Goal: Task Accomplishment & Management: Use online tool/utility

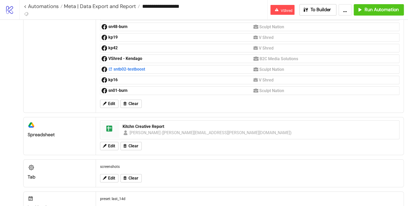
scroll to position [176, 0]
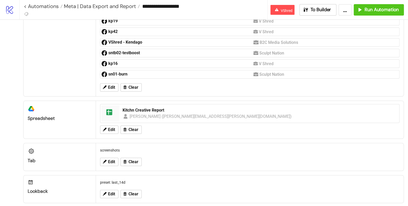
click at [142, 113] on div "Jerrud Sabourin (jerrud.sabourin@vshred.com)" at bounding box center [211, 116] width 163 height 6
click at [140, 107] on div "Kitchn Creative Report" at bounding box center [260, 110] width 274 height 6
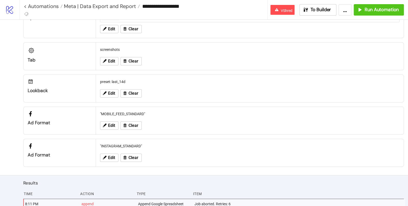
scroll to position [433, 0]
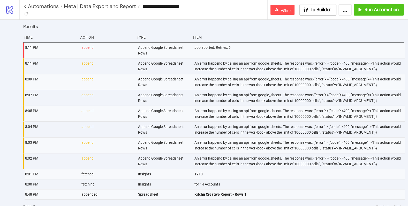
click at [163, 9] on input "**********" at bounding box center [203, 6] width 127 height 8
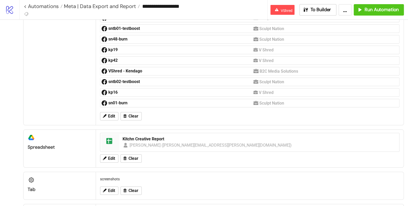
scroll to position [128, 0]
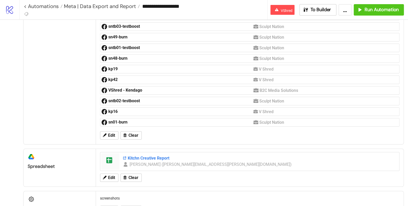
click at [137, 155] on div "Kitchn Creative Report" at bounding box center [260, 158] width 274 height 6
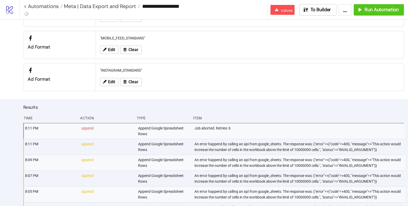
scroll to position [433, 0]
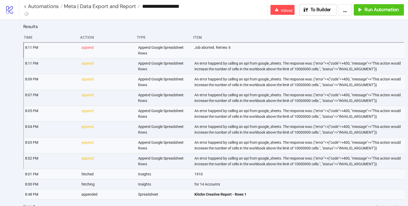
click at [216, 58] on div "An error happend by calling an api from google_sheets. The response was: {"erro…" at bounding box center [299, 66] width 211 height 16
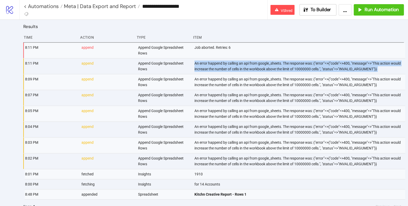
click at [216, 58] on div "An error happend by calling an api from google_sheets. The response was: {"erro…" at bounding box center [299, 66] width 211 height 16
copy div "An error happend by calling an api from google_sheets. The response was: {"erro…"
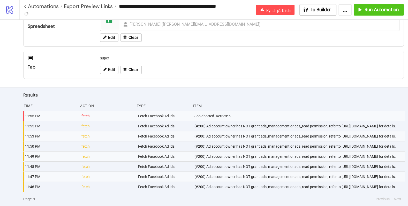
scroll to position [103, 0]
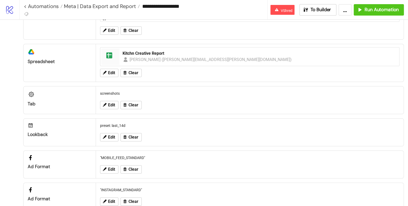
scroll to position [210, 0]
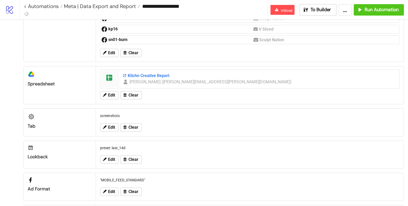
click at [145, 73] on div "Kitchn Creative Report" at bounding box center [260, 76] width 274 height 6
click at [324, 8] on span "To Builder" at bounding box center [321, 10] width 21 height 6
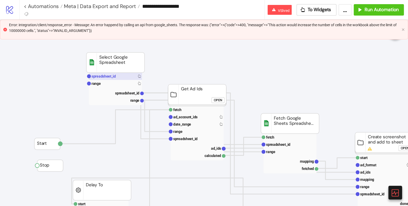
click at [110, 75] on text "spreadsheet_id" at bounding box center [104, 76] width 24 height 4
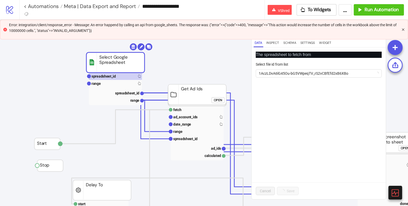
click at [404, 28] on icon "close" at bounding box center [403, 29] width 2 height 2
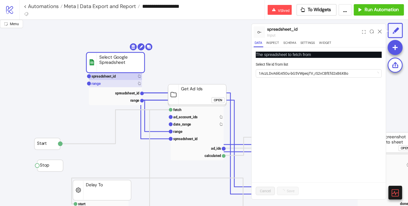
click at [107, 84] on rect at bounding box center [115, 83] width 53 height 7
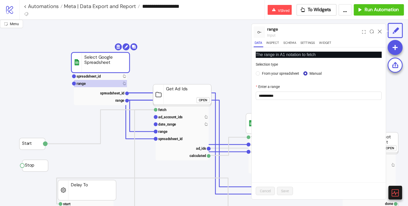
scroll to position [0, 18]
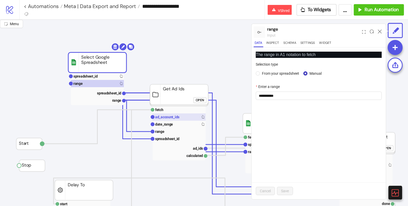
click at [167, 117] on text "ad_account_ids" at bounding box center [167, 117] width 24 height 4
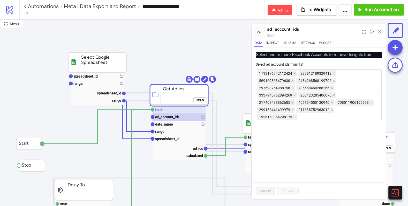
click at [172, 108] on rect at bounding box center [179, 109] width 53 height 7
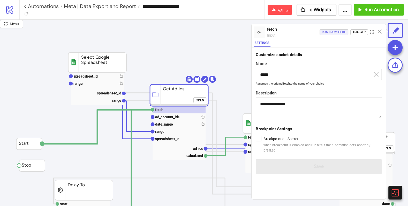
click at [341, 32] on div "Run from here" at bounding box center [334, 32] width 24 height 6
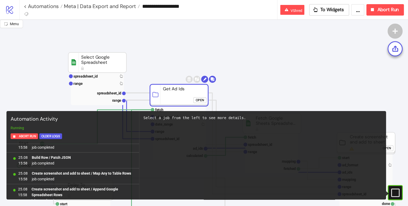
scroll to position [1953, 0]
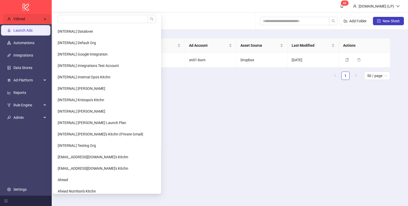
click at [31, 17] on div "VShred" at bounding box center [26, 19] width 47 height 10
click at [80, 20] on input "search" at bounding box center [103, 19] width 90 height 8
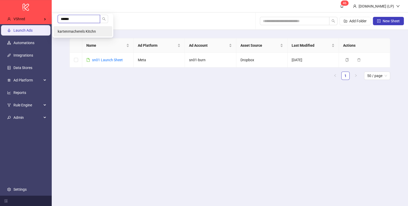
type input "******"
click at [79, 30] on span "kartenmacherei's Kitchn" at bounding box center [77, 31] width 38 height 4
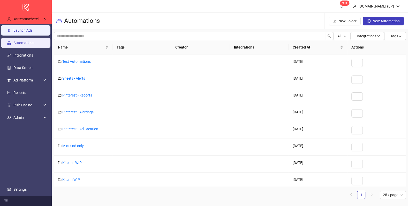
click at [33, 28] on link "Launch Ads" at bounding box center [22, 30] width 19 height 4
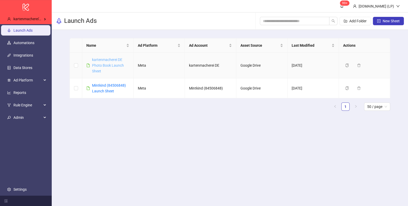
click at [106, 64] on link "kartenmacherei DE Photo Book Launch Sheet" at bounding box center [108, 65] width 32 height 16
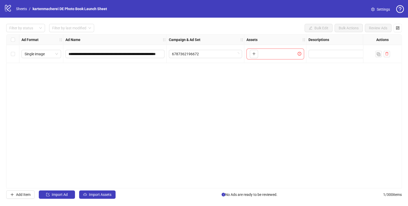
click at [22, 6] on div "logo/logo-mobile Sheets / kartenmacherei DE Photo Book Launch Sheet" at bounding box center [56, 8] width 105 height 9
click at [24, 8] on link "Sheets" at bounding box center [21, 9] width 13 height 6
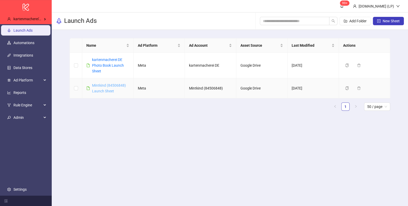
click at [95, 84] on link "Mintkind (84506848) Launch Sheet" at bounding box center [109, 88] width 34 height 10
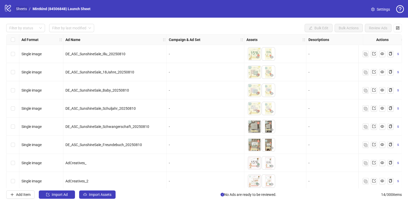
click at [23, 8] on link "Sheets" at bounding box center [21, 9] width 13 height 6
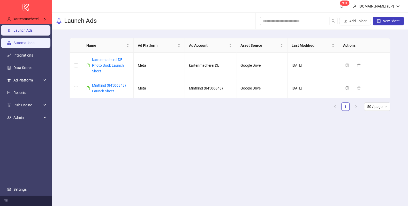
click at [17, 45] on link "Automations" at bounding box center [23, 43] width 21 height 4
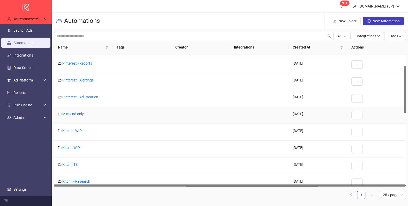
scroll to position [33, 0]
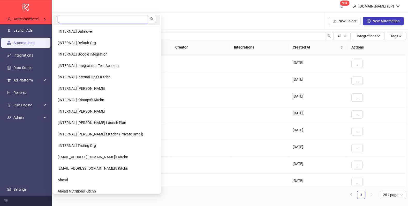
click at [68, 22] on input "search" at bounding box center [103, 19] width 90 height 8
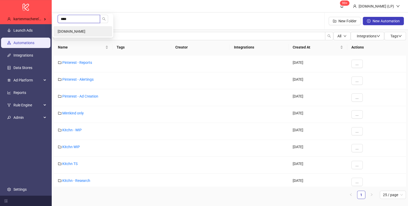
type input "****"
click at [67, 28] on li "[DOMAIN_NAME]" at bounding box center [83, 31] width 59 height 10
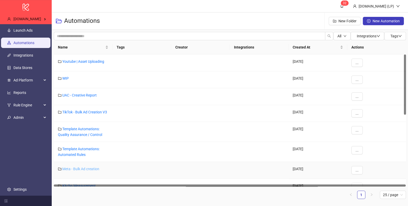
click at [82, 168] on link "Meta - Bulk Ad creation" at bounding box center [80, 168] width 37 height 4
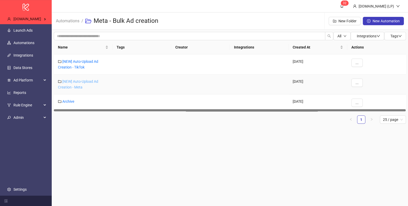
click at [72, 86] on link "[NEW] Auto-Upload Ad Creation - Meta" at bounding box center [78, 84] width 40 height 10
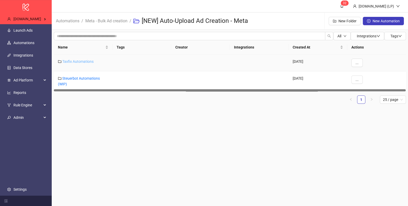
click at [76, 61] on link "Taxfix Automations" at bounding box center [77, 61] width 31 height 4
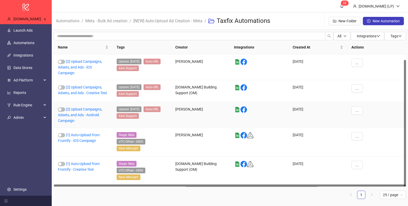
scroll to position [5, 0]
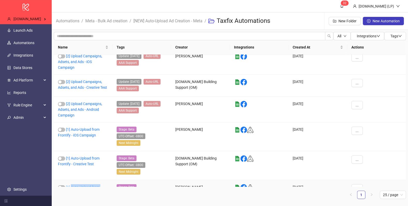
drag, startPoint x: 106, startPoint y: 178, endPoint x: 72, endPoint y: 171, distance: 34.9
click at [72, 180] on div "[1] Auto-Upload from Frontify - Android Campaign" at bounding box center [83, 194] width 59 height 29
click at [104, 156] on div "[1] Auto-Upload from Frontify - Creative Test" at bounding box center [83, 165] width 59 height 29
drag, startPoint x: 104, startPoint y: 156, endPoint x: 67, endPoint y: 150, distance: 38.0
click at [67, 151] on div "[1] Auto-Upload from Frontify - Creative Test" at bounding box center [83, 165] width 59 height 29
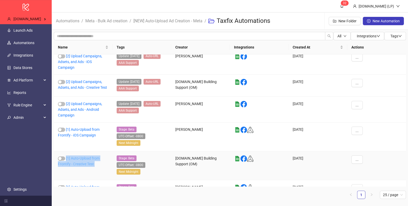
copy link "[1] Auto-Upload from Frontify - Creative Test"
